Goal: Navigation & Orientation: Understand site structure

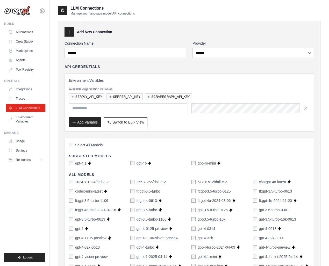
select select "******"
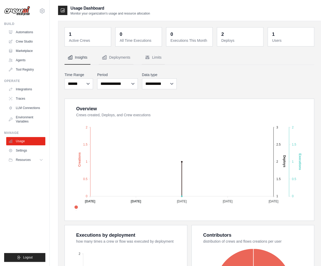
click at [221, 36] on div "2 Deploys" at bounding box center [240, 37] width 40 height 12
click at [26, 152] on link "Settings" at bounding box center [26, 150] width 39 height 8
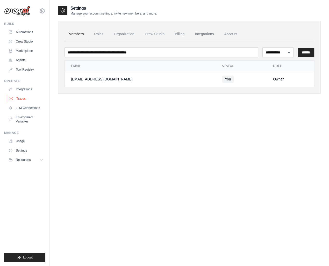
click at [26, 99] on link "Traces" at bounding box center [26, 98] width 39 height 8
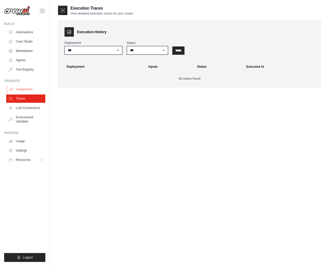
click at [28, 89] on link "Integrations" at bounding box center [26, 89] width 39 height 8
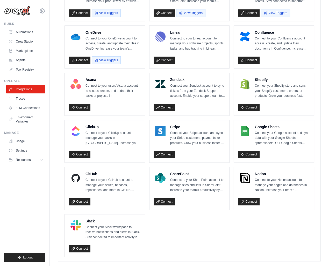
scroll to position [207, 0]
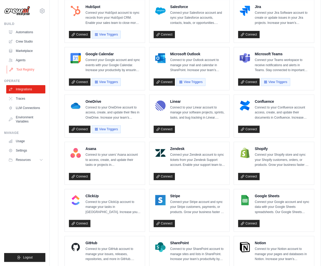
click at [25, 69] on link "Tool Registry" at bounding box center [26, 69] width 39 height 8
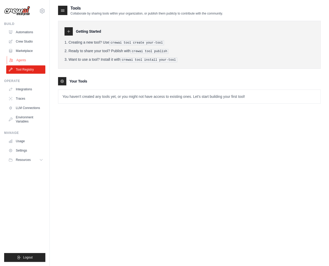
click at [16, 56] on link "Agents" at bounding box center [26, 60] width 39 height 8
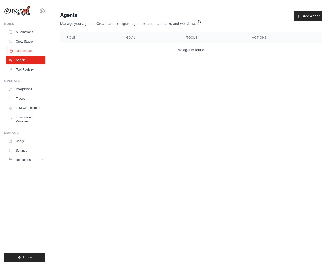
click at [22, 48] on link "Marketplace" at bounding box center [26, 51] width 39 height 8
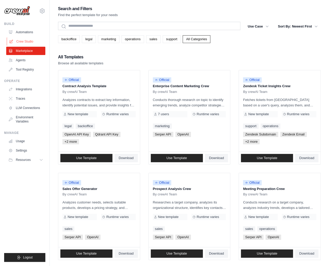
click at [24, 44] on link "Crew Studio" at bounding box center [26, 41] width 39 height 8
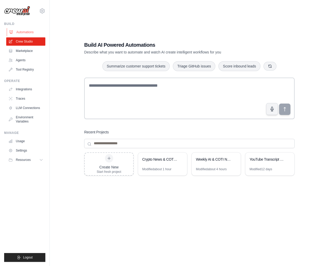
click at [27, 33] on link "Automations" at bounding box center [26, 32] width 39 height 8
